Goal: Task Accomplishment & Management: Manage account settings

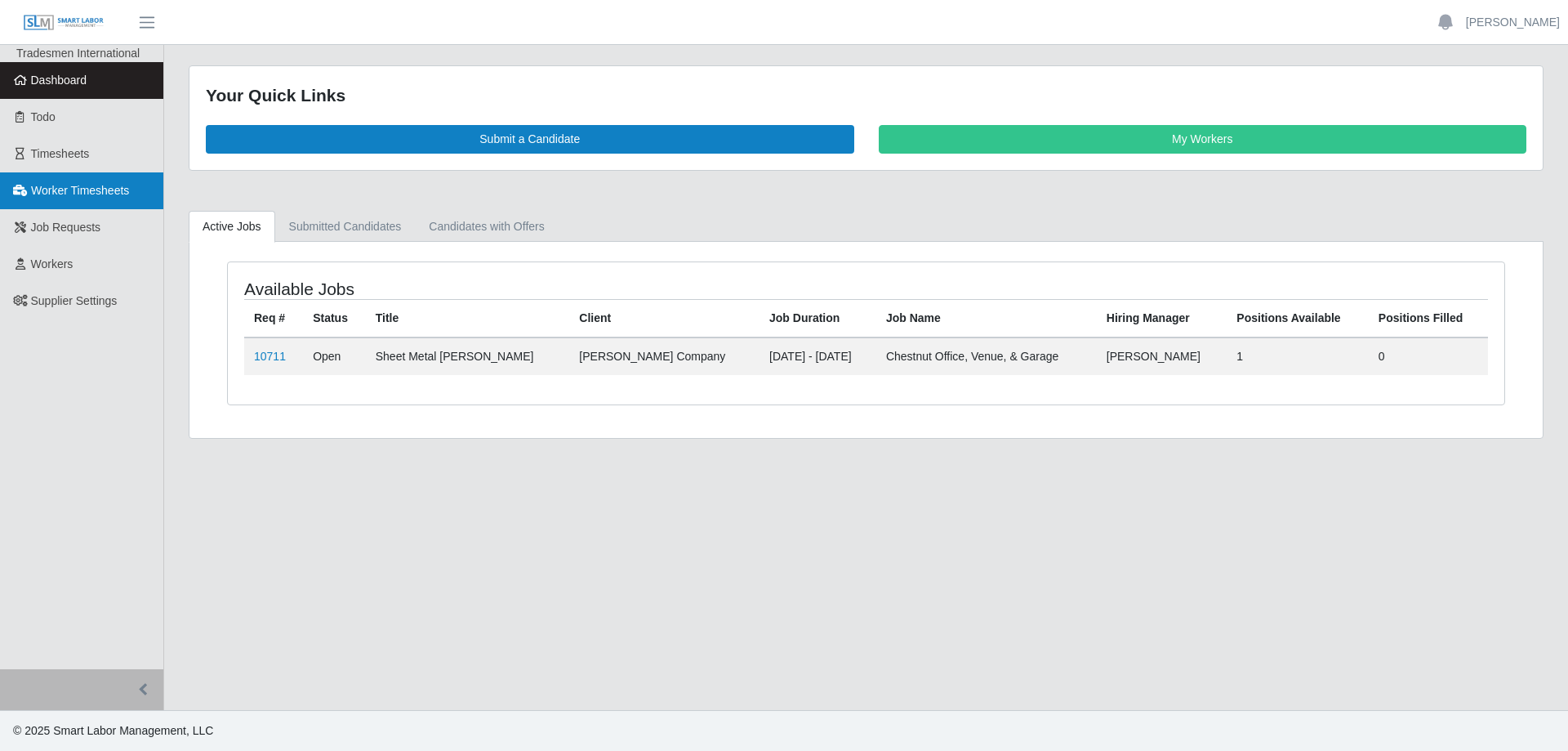
click at [79, 191] on span "Worker Timesheets" at bounding box center [80, 190] width 98 height 13
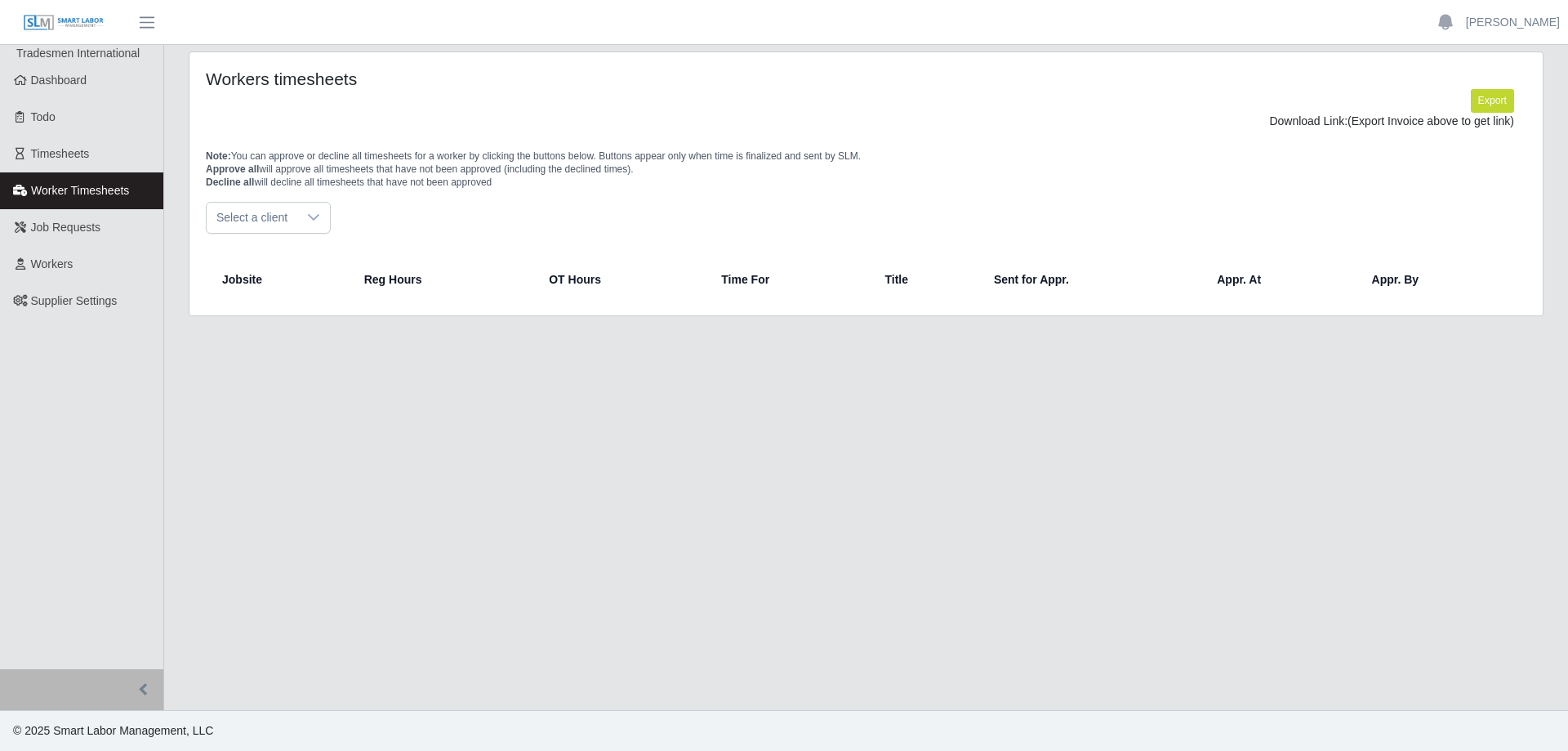
click at [300, 231] on div at bounding box center [313, 217] width 33 height 30
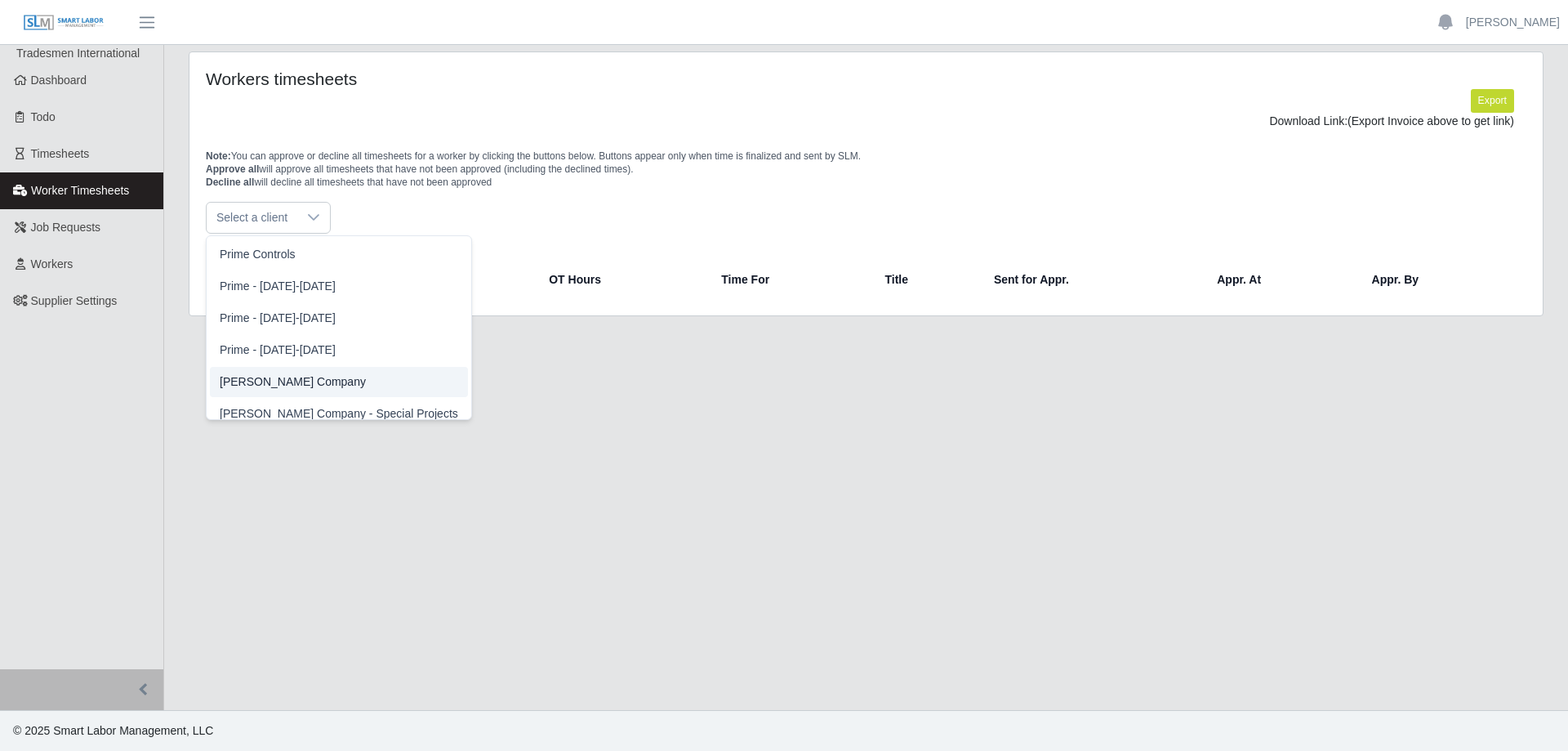
scroll to position [77, 0]
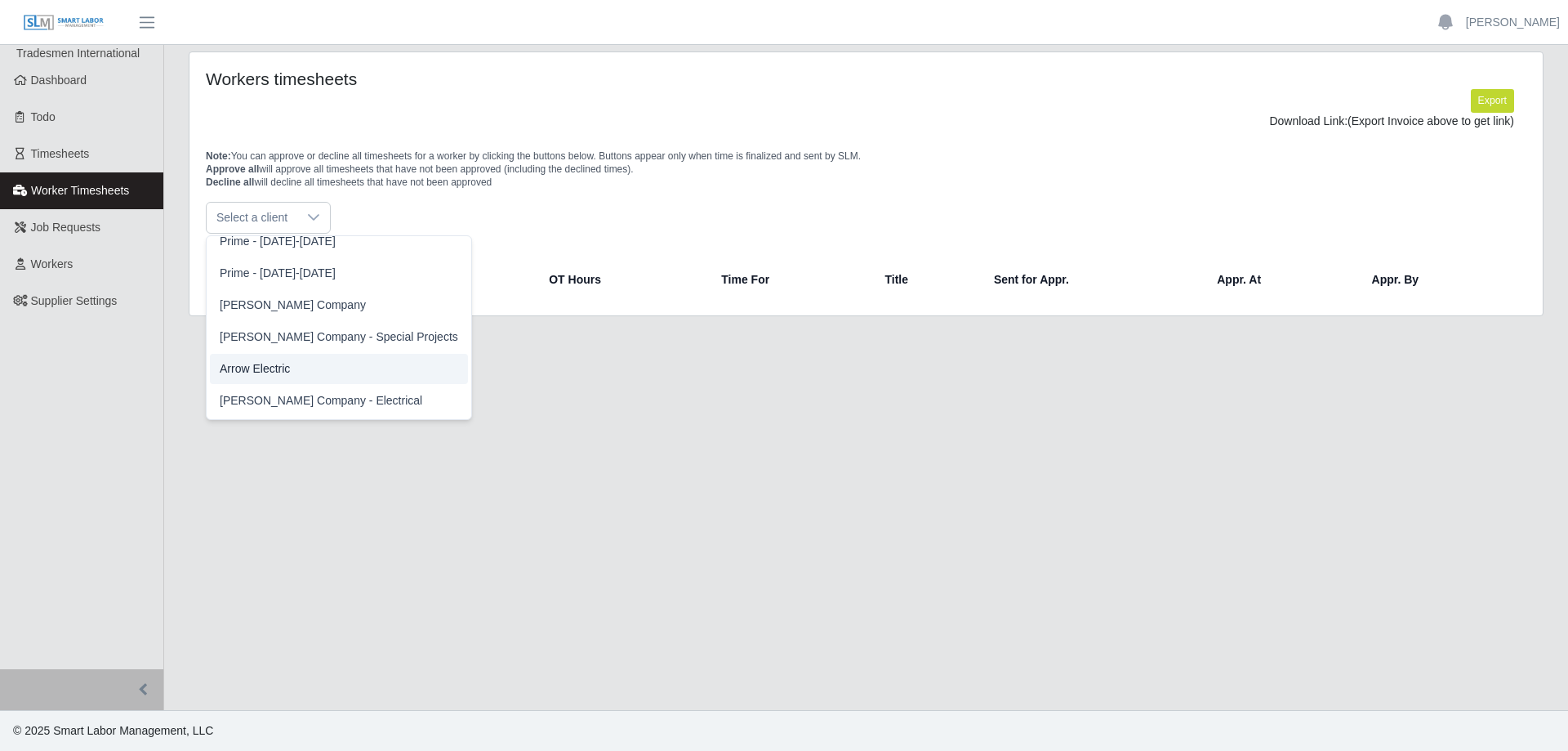
click at [265, 366] on span "Arrow Electric" at bounding box center [254, 368] width 70 height 17
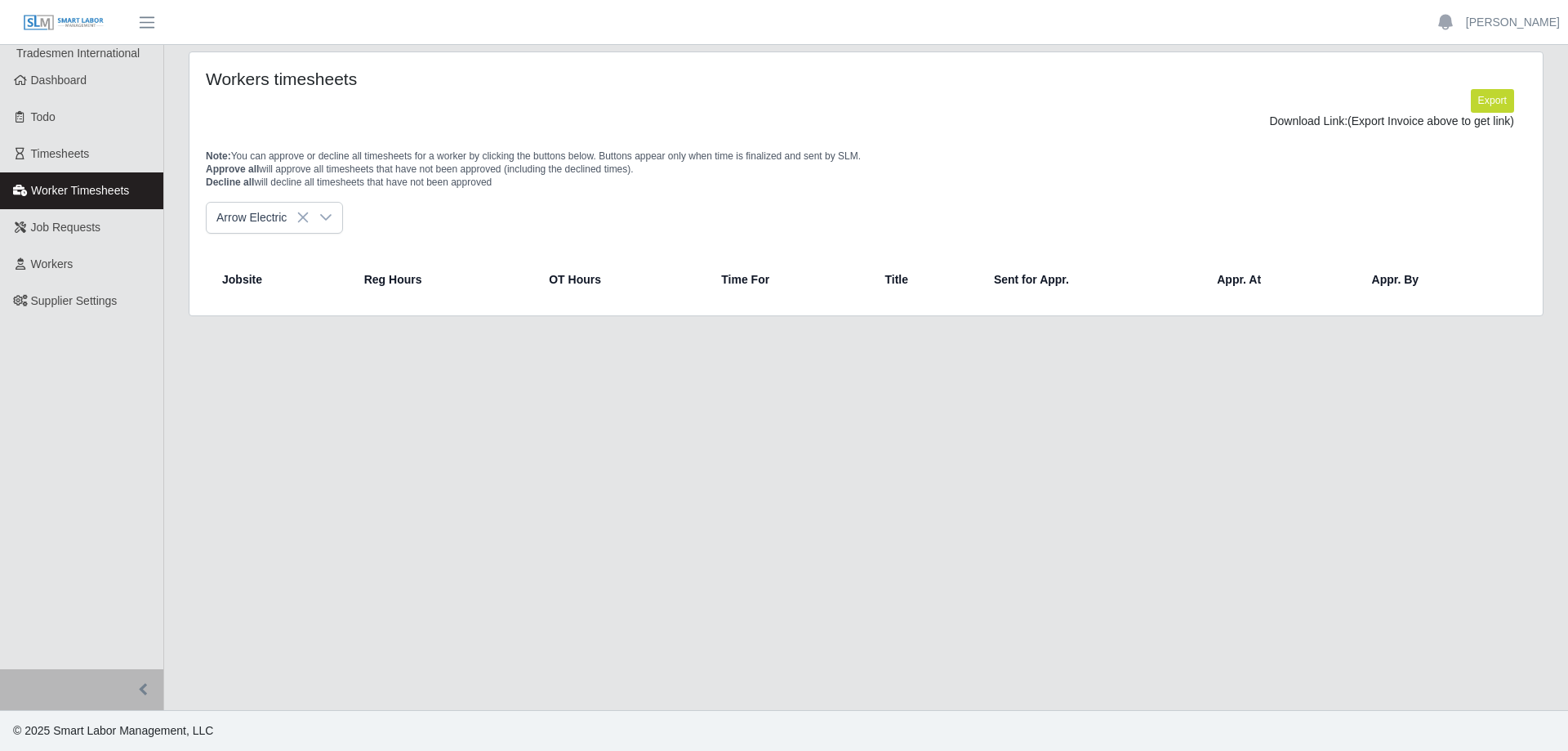
click at [1136, 226] on div "Arrow Electric" at bounding box center [866, 217] width 1321 height 32
click at [272, 227] on span "Arrow Electric" at bounding box center [258, 217] width 103 height 30
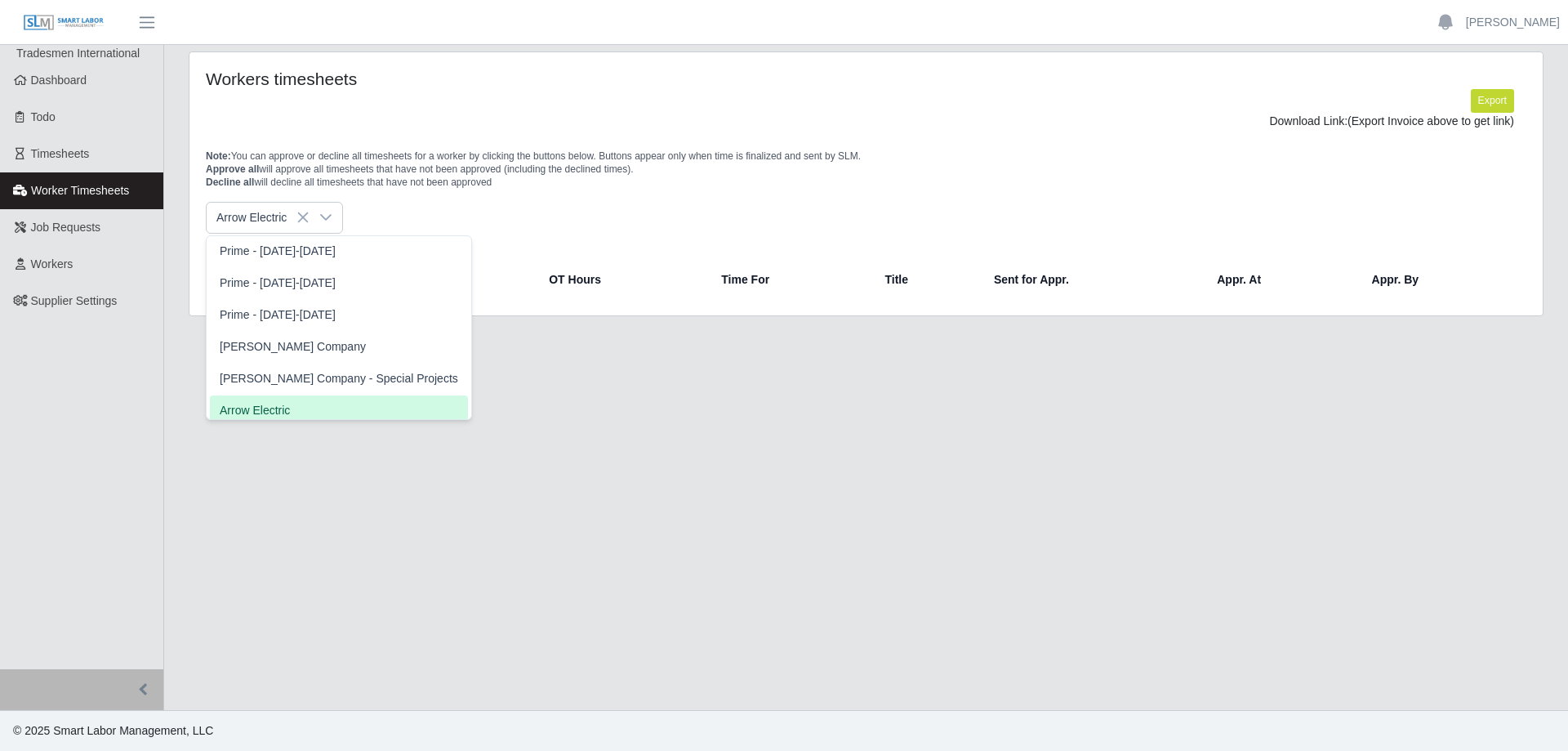
scroll to position [42, 0]
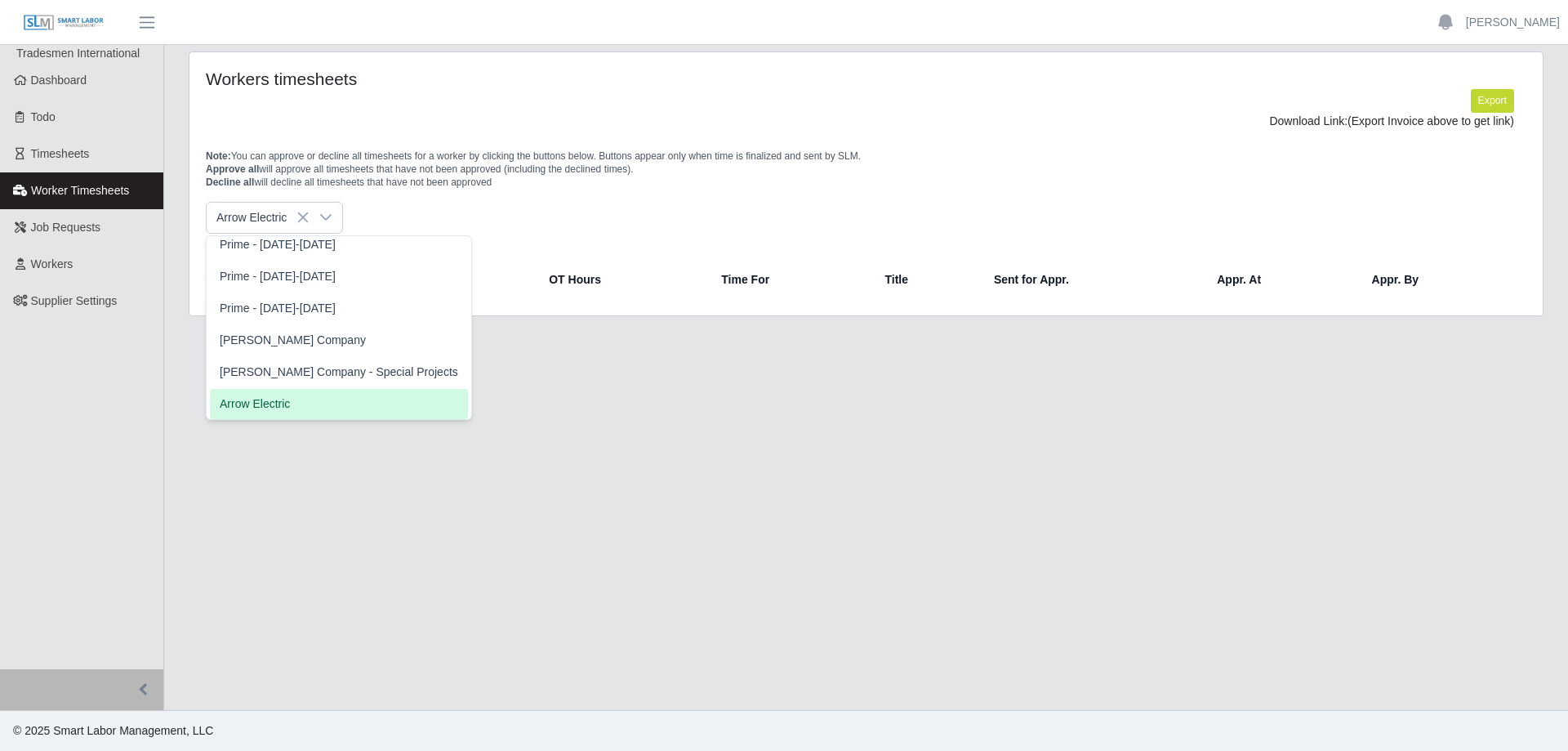
click at [254, 406] on span "Arrow Electric" at bounding box center [254, 404] width 70 height 17
